Goal: Information Seeking & Learning: Learn about a topic

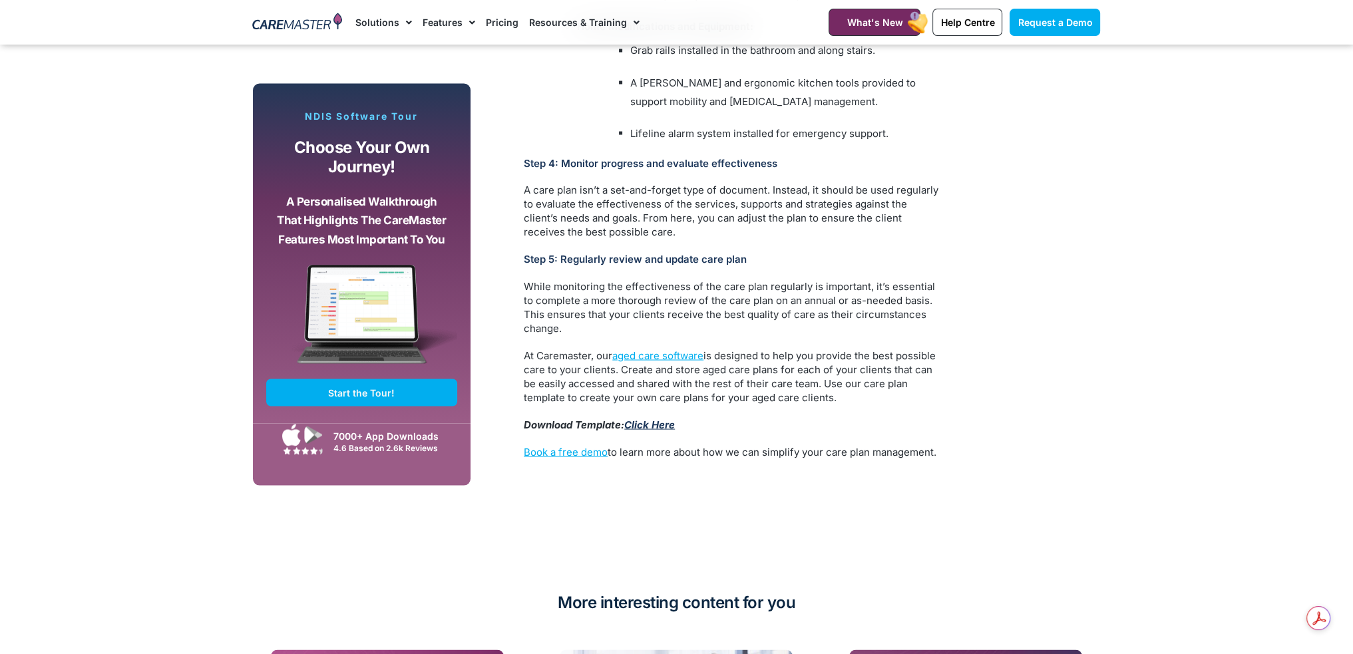
drag, startPoint x: 0, startPoint y: 0, endPoint x: 666, endPoint y: 389, distance: 770.8
click at [666, 418] on link "Click Here" at bounding box center [649, 424] width 51 height 13
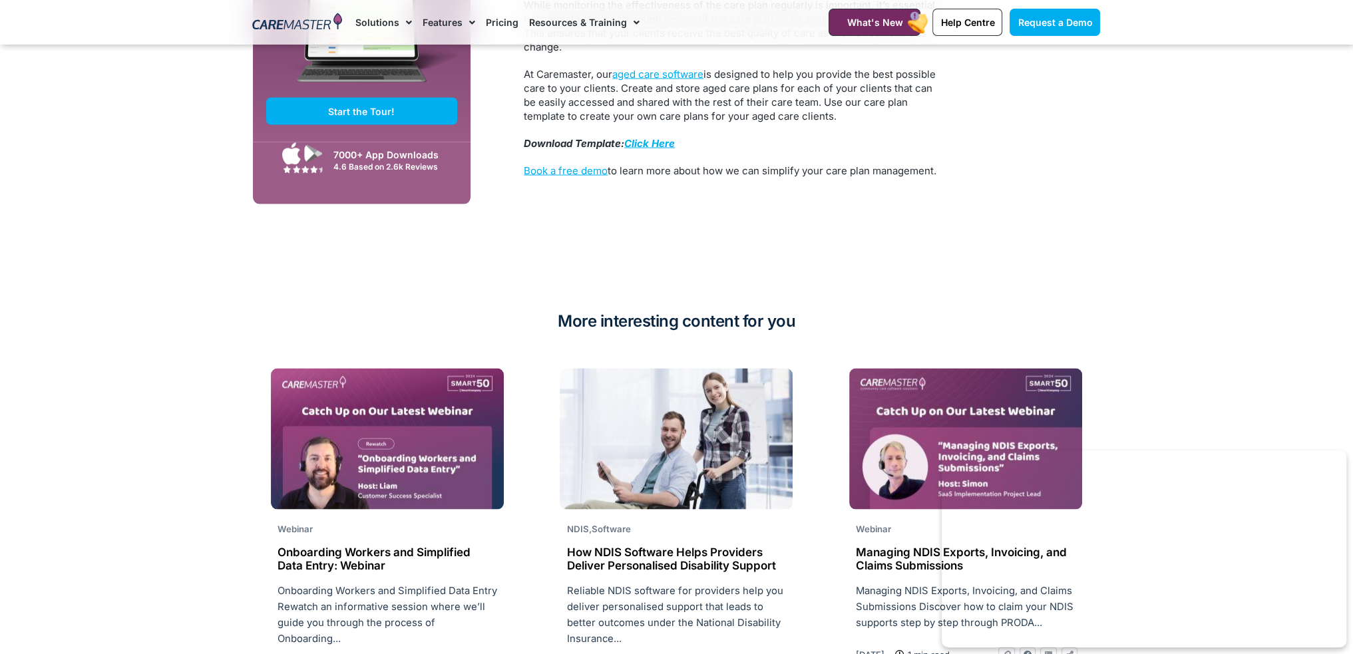
scroll to position [3661, 0]
